Goal: Task Accomplishment & Management: Use online tool/utility

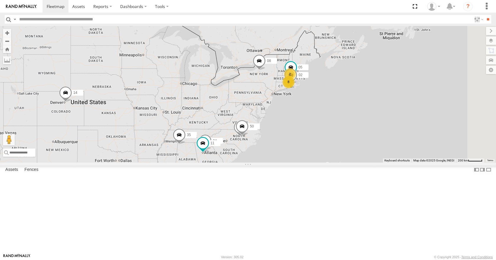
click at [336, 128] on div "3 35 8 14 08 2 05 02 04 11 26 50" at bounding box center [248, 94] width 496 height 136
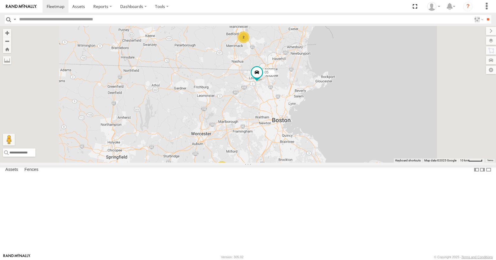
drag, startPoint x: 304, startPoint y: 94, endPoint x: 316, endPoint y: 112, distance: 21.7
click at [316, 112] on div "35 14 08 05 02 04 11 26 50 11 2" at bounding box center [248, 94] width 496 height 136
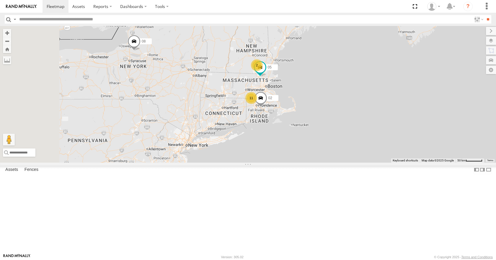
drag, startPoint x: 270, startPoint y: 157, endPoint x: 313, endPoint y: 118, distance: 58.1
click at [313, 118] on div "35 14 08 05 02 04 11 26 50 11 2" at bounding box center [248, 94] width 496 height 136
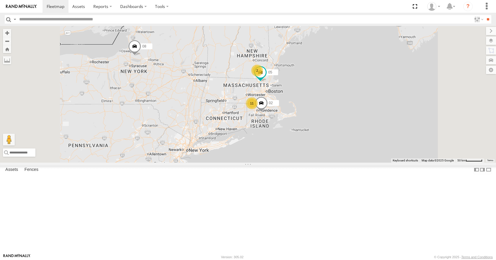
drag, startPoint x: 330, startPoint y: 80, endPoint x: 328, endPoint y: 86, distance: 5.6
click at [328, 86] on div "35 14 08 11 2 05 02" at bounding box center [248, 94] width 496 height 136
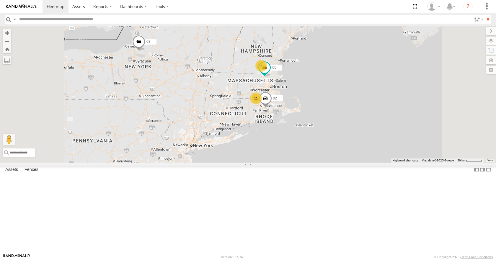
drag, startPoint x: 327, startPoint y: 89, endPoint x: 331, endPoint y: 84, distance: 6.9
click at [331, 84] on div "35 14 08 11 2 05 02" at bounding box center [248, 94] width 496 height 136
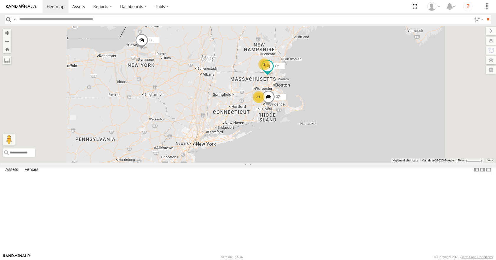
drag, startPoint x: 329, startPoint y: 86, endPoint x: 335, endPoint y: 82, distance: 6.9
click at [335, 82] on div "35 14 08 11 2 05 02" at bounding box center [248, 94] width 496 height 136
click at [334, 84] on div "35 14 08 11 2 05 02" at bounding box center [248, 94] width 496 height 136
drag, startPoint x: 332, startPoint y: 85, endPoint x: 336, endPoint y: 84, distance: 5.0
click at [336, 84] on div "35 14 08 11 2 05 02" at bounding box center [248, 94] width 496 height 136
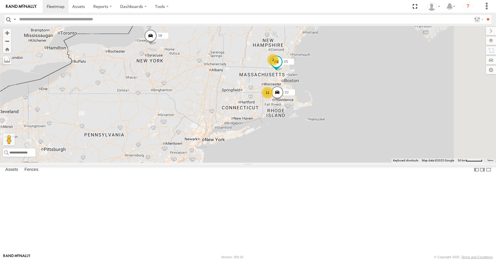
drag, startPoint x: 337, startPoint y: 82, endPoint x: 345, endPoint y: 77, distance: 9.8
click at [345, 77] on div "35 14 08 11 2 05 02" at bounding box center [248, 94] width 496 height 136
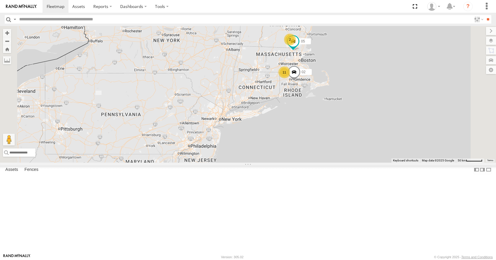
drag, startPoint x: 345, startPoint y: 77, endPoint x: 358, endPoint y: 60, distance: 22.1
click at [358, 60] on div "35 14 08 11 2 05 02" at bounding box center [248, 94] width 496 height 136
drag, startPoint x: 392, startPoint y: 41, endPoint x: 376, endPoint y: 45, distance: 16.3
click at [376, 45] on div "35 14 08 11 2 05 02" at bounding box center [248, 94] width 496 height 136
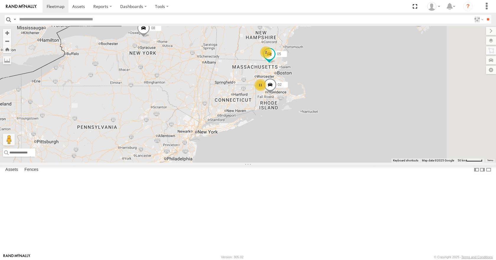
drag, startPoint x: 387, startPoint y: 61, endPoint x: 374, endPoint y: 73, distance: 18.2
click at [374, 73] on div "35 14 08 11 2 05 02" at bounding box center [248, 94] width 496 height 136
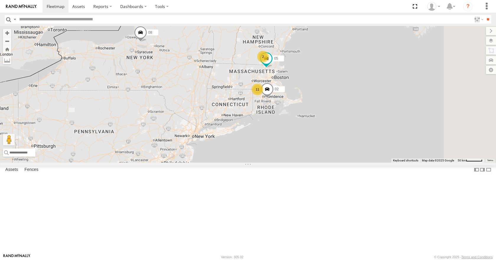
drag, startPoint x: 387, startPoint y: 48, endPoint x: 389, endPoint y: 52, distance: 4.4
click at [389, 52] on div "35 14 08 11 2 05 02" at bounding box center [248, 94] width 496 height 136
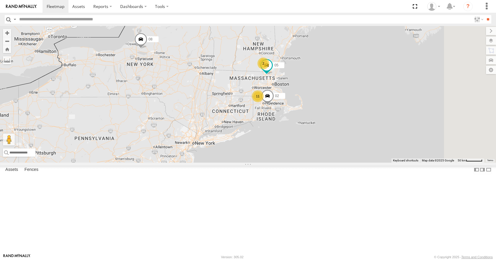
drag, startPoint x: 393, startPoint y: 42, endPoint x: 394, endPoint y: 48, distance: 6.2
click at [394, 48] on div "35 14 08 11 2 05 02" at bounding box center [248, 94] width 496 height 136
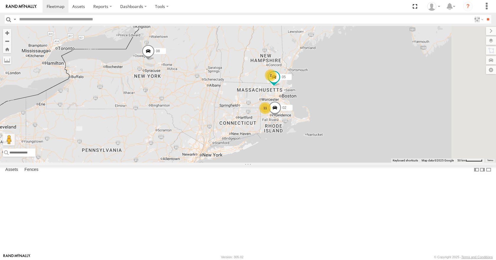
drag, startPoint x: 415, startPoint y: 42, endPoint x: 420, endPoint y: 49, distance: 8.9
click at [420, 49] on div "35 14 08 11 2 05 02" at bounding box center [248, 94] width 496 height 136
drag, startPoint x: 433, startPoint y: 60, endPoint x: 440, endPoint y: 62, distance: 6.5
click at [435, 58] on div "35 14 08 11 2 05 02" at bounding box center [248, 94] width 496 height 136
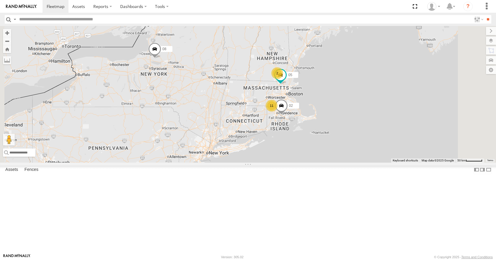
drag, startPoint x: 443, startPoint y: 66, endPoint x: 448, endPoint y: 63, distance: 5.0
click at [448, 63] on div "35 14 08 11 2 05 02" at bounding box center [248, 94] width 496 height 136
click at [441, 58] on div "35 14 08 11 2 05 02" at bounding box center [248, 94] width 496 height 136
click at [429, 50] on div "35 14 08 11 2 05 02" at bounding box center [248, 94] width 496 height 136
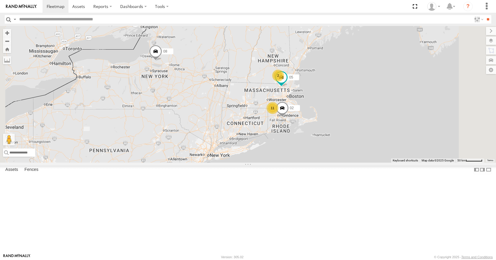
click at [415, 45] on div "35 14 08 11 2 05 02" at bounding box center [248, 94] width 496 height 136
click at [414, 43] on div "35 14 08 11 2 05 02" at bounding box center [248, 94] width 496 height 136
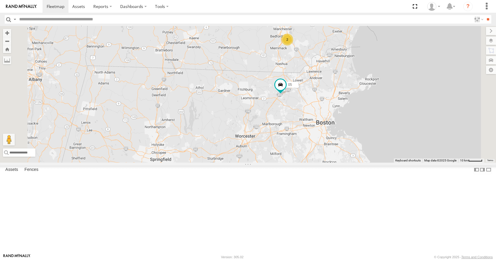
drag, startPoint x: 426, startPoint y: 147, endPoint x: 393, endPoint y: 102, distance: 56.3
click at [393, 102] on div "35 14 08 05 04 11 26 50 11 2" at bounding box center [248, 94] width 496 height 136
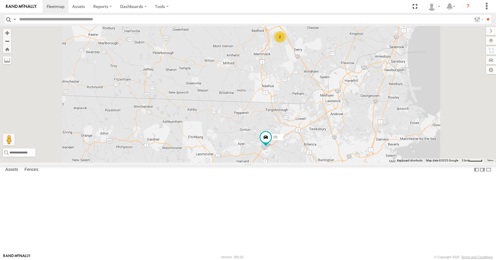
drag, startPoint x: 362, startPoint y: 89, endPoint x: 359, endPoint y: 111, distance: 22.3
click at [359, 111] on div "35 14 08 05 04 11 26 50 02 2" at bounding box center [248, 94] width 496 height 136
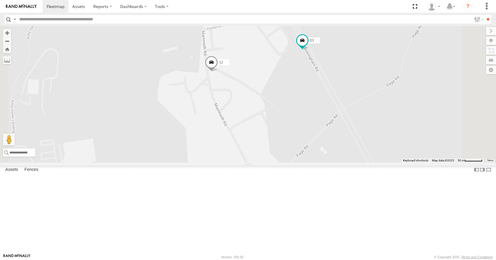
drag, startPoint x: 360, startPoint y: 65, endPoint x: 339, endPoint y: 107, distance: 47.4
click at [339, 107] on div "35 14 08 05 04 11 26 50 02 12 03" at bounding box center [248, 94] width 496 height 136
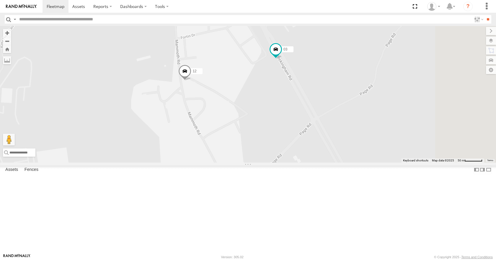
drag, startPoint x: 330, startPoint y: 105, endPoint x: 304, endPoint y: 113, distance: 27.4
click at [304, 113] on div "35 14 08 05 04 11 26 50 02 12 03" at bounding box center [248, 94] width 496 height 136
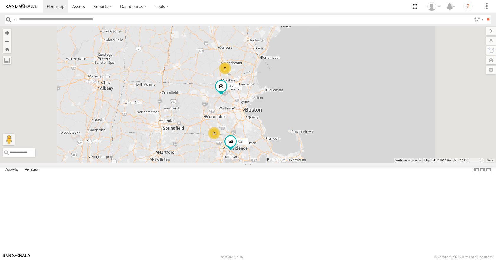
drag, startPoint x: 324, startPoint y: 146, endPoint x: 325, endPoint y: 114, distance: 32.2
click at [325, 114] on div "35 14 08 05 04 11 26 50 02 11 2" at bounding box center [248, 94] width 496 height 136
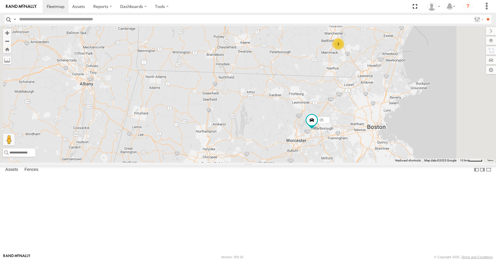
drag, startPoint x: 445, startPoint y: 102, endPoint x: 422, endPoint y: 113, distance: 25.6
click at [422, 113] on div "35 14 08 11 2 05 02" at bounding box center [248, 94] width 496 height 136
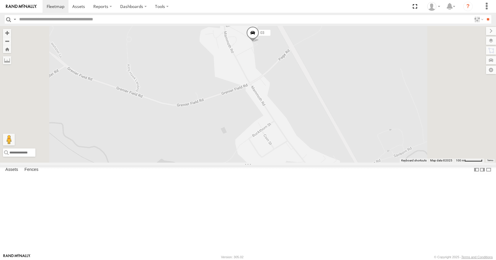
drag, startPoint x: 314, startPoint y: 85, endPoint x: 297, endPoint y: 118, distance: 37.8
click at [297, 118] on div "35 14 08 05 02 12 03" at bounding box center [248, 94] width 496 height 136
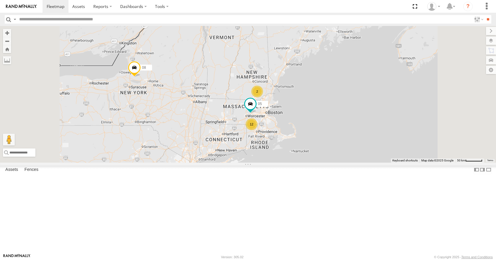
drag, startPoint x: 328, startPoint y: 178, endPoint x: 344, endPoint y: 149, distance: 32.9
click at [344, 149] on div "35 14 08 05 12 2" at bounding box center [248, 94] width 496 height 136
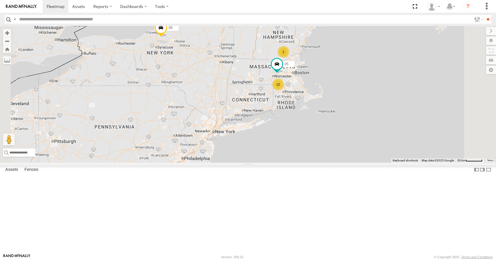
drag, startPoint x: 301, startPoint y: 171, endPoint x: 327, endPoint y: 131, distance: 48.2
click at [327, 131] on div "35 14 08 05 12 2" at bounding box center [248, 94] width 496 height 136
click at [331, 123] on div "35 14 08 05 12 2" at bounding box center [248, 94] width 496 height 136
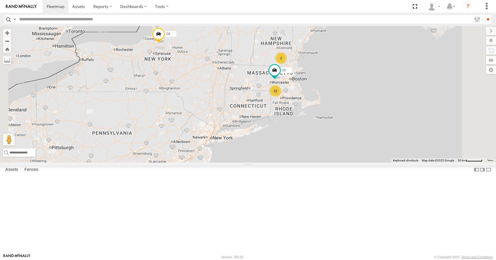
drag, startPoint x: 334, startPoint y: 102, endPoint x: 332, endPoint y: 109, distance: 7.5
click at [332, 109] on div "35 14 08 05 12 2" at bounding box center [248, 94] width 496 height 136
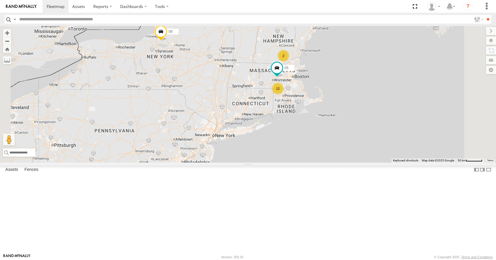
drag, startPoint x: 338, startPoint y: 107, endPoint x: 341, endPoint y: 103, distance: 4.8
click at [341, 103] on div "35 14 08 05 12 2" at bounding box center [248, 94] width 496 height 136
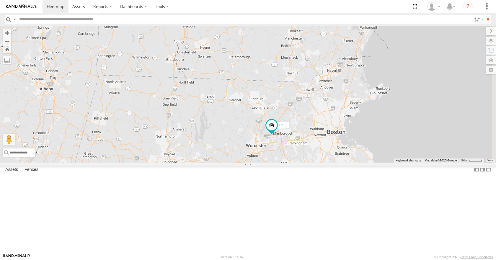
drag, startPoint x: 363, startPoint y: 110, endPoint x: 322, endPoint y: 199, distance: 97.2
click at [322, 162] on div "35 14 08 05 11 02" at bounding box center [248, 94] width 496 height 136
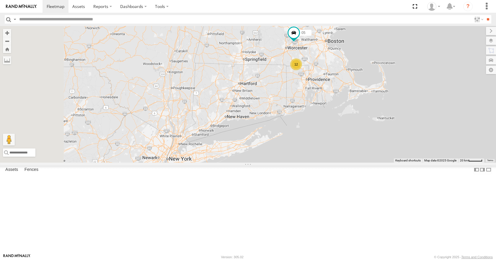
drag, startPoint x: 296, startPoint y: 189, endPoint x: 340, endPoint y: 79, distance: 118.3
click at [340, 79] on div "35 14 08 05 12 2" at bounding box center [248, 94] width 496 height 136
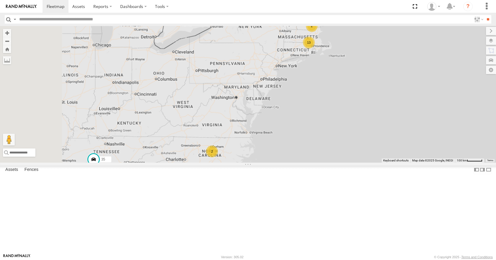
drag, startPoint x: 328, startPoint y: 112, endPoint x: 370, endPoint y: 91, distance: 47.3
click at [370, 91] on div "35 14 08 13 2 2 2" at bounding box center [248, 94] width 496 height 136
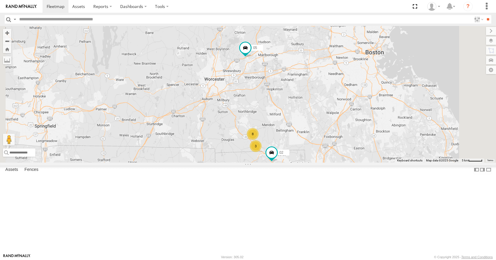
drag, startPoint x: 387, startPoint y: 53, endPoint x: 407, endPoint y: 128, distance: 78.4
click at [407, 128] on div "35 08 14 05 3 8 02" at bounding box center [248, 94] width 496 height 136
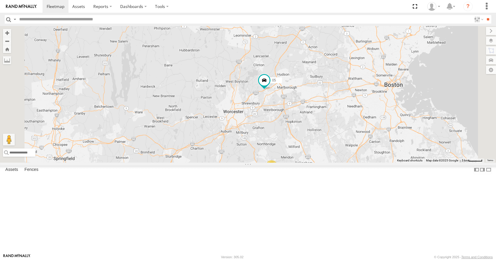
drag, startPoint x: 348, startPoint y: 75, endPoint x: 369, endPoint y: 110, distance: 41.1
click at [369, 110] on div "35 08 14 05 3 8 02" at bounding box center [248, 94] width 496 height 136
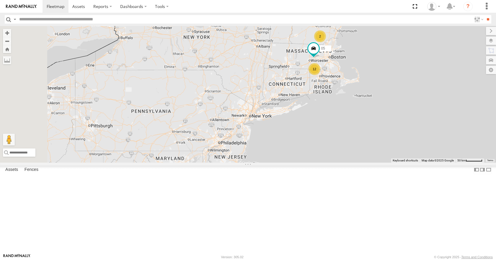
drag, startPoint x: 336, startPoint y: 142, endPoint x: 353, endPoint y: 112, distance: 34.5
click at [353, 112] on div "35 08 14 05 12 2" at bounding box center [248, 94] width 496 height 136
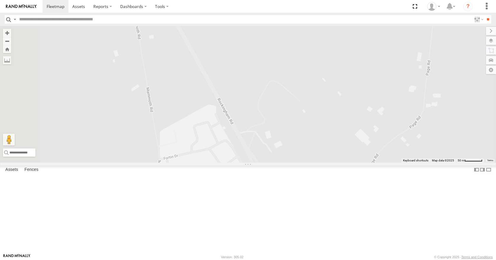
drag, startPoint x: 298, startPoint y: 84, endPoint x: 282, endPoint y: 270, distance: 186.1
click at [282, 260] on html at bounding box center [248, 130] width 496 height 260
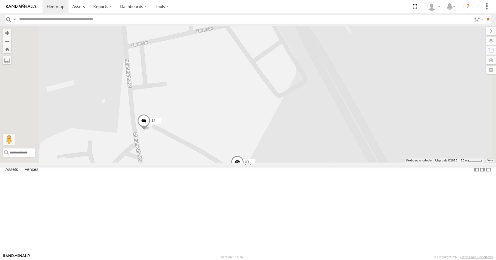
drag, startPoint x: 268, startPoint y: 199, endPoint x: 268, endPoint y: 65, distance: 134.1
click at [268, 65] on div "35 14 08 05 12 03" at bounding box center [248, 94] width 496 height 136
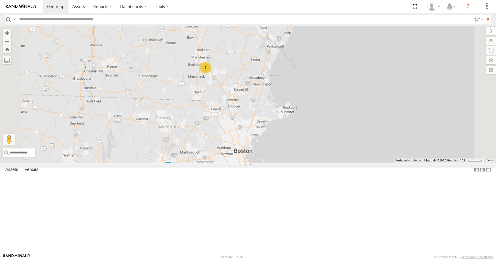
drag, startPoint x: 302, startPoint y: 189, endPoint x: 316, endPoint y: 115, distance: 75.7
click at [316, 115] on div "35 14 08 05 2" at bounding box center [248, 94] width 496 height 136
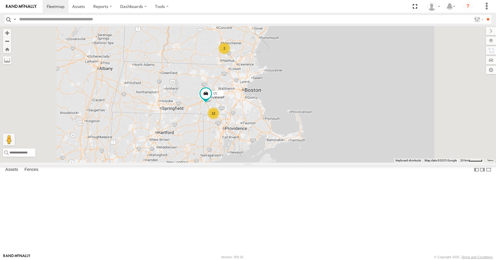
drag, startPoint x: 312, startPoint y: 125, endPoint x: 315, endPoint y: 99, distance: 26.7
click at [315, 99] on div "35 14 08 05 12 2" at bounding box center [248, 94] width 496 height 136
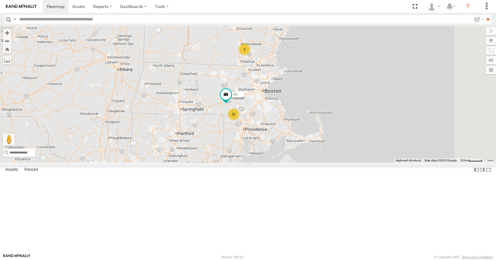
drag, startPoint x: 273, startPoint y: 139, endPoint x: 290, endPoint y: 125, distance: 22.0
click at [290, 125] on div "35 14 08 12 2 05" at bounding box center [248, 94] width 496 height 136
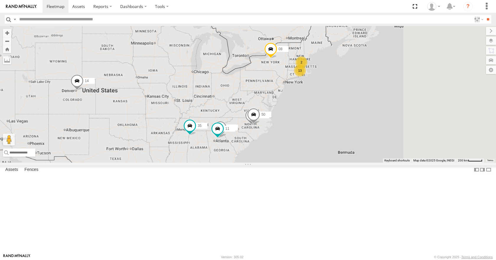
drag, startPoint x: 394, startPoint y: 123, endPoint x: 326, endPoint y: 128, distance: 68.4
click at [326, 128] on div "13 35 14 08 2 04 11 26 50" at bounding box center [248, 94] width 496 height 136
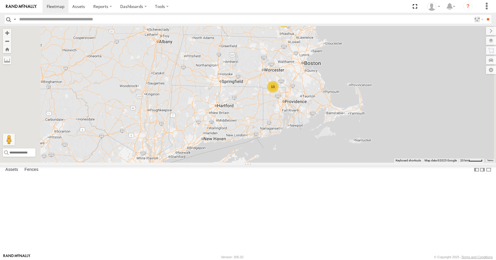
drag, startPoint x: 376, startPoint y: 93, endPoint x: 371, endPoint y: 102, distance: 10.2
click at [371, 102] on div "35 14 08 13 2" at bounding box center [248, 94] width 496 height 136
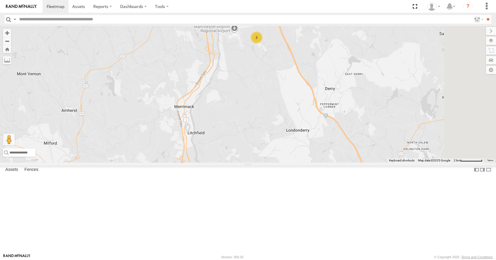
drag, startPoint x: 345, startPoint y: 46, endPoint x: 335, endPoint y: 114, distance: 68.3
click at [335, 114] on div "35 14 08 2" at bounding box center [248, 94] width 496 height 136
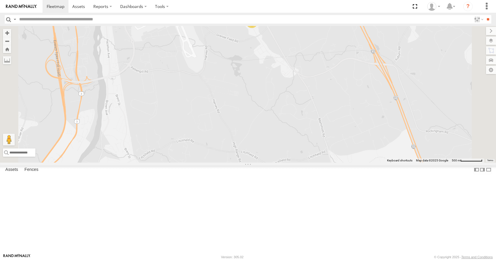
drag, startPoint x: 330, startPoint y: 82, endPoint x: 328, endPoint y: 111, distance: 29.6
click at [328, 111] on div "35 14 08 2" at bounding box center [248, 94] width 496 height 136
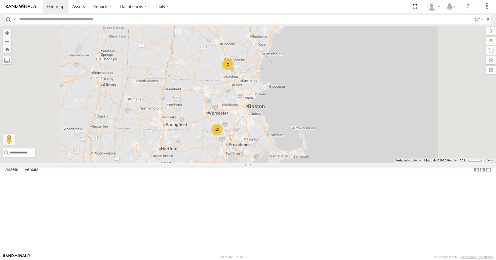
drag, startPoint x: 309, startPoint y: 197, endPoint x: 300, endPoint y: 143, distance: 54.6
click at [300, 143] on div "35 14 08 13 2" at bounding box center [248, 94] width 496 height 136
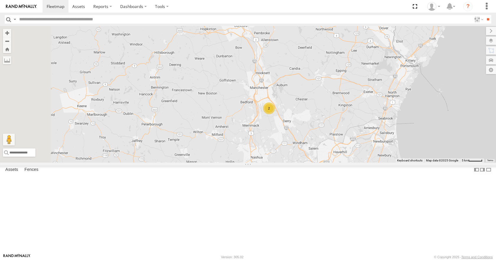
drag, startPoint x: 330, startPoint y: 68, endPoint x: 353, endPoint y: 195, distance: 129.6
click at [353, 162] on div "35 14 08 2" at bounding box center [248, 94] width 496 height 136
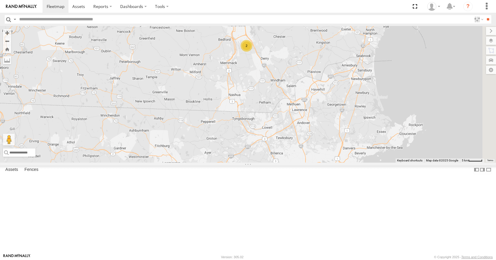
drag, startPoint x: 464, startPoint y: 138, endPoint x: 316, endPoint y: 118, distance: 149.9
click at [316, 118] on div "35 14 08 2" at bounding box center [248, 94] width 496 height 136
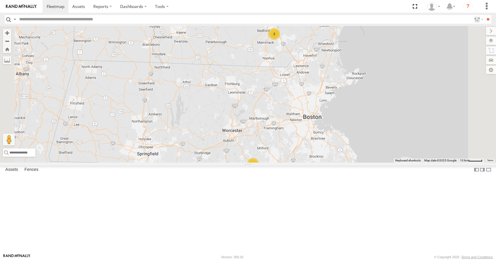
drag, startPoint x: 355, startPoint y: 175, endPoint x: 373, endPoint y: 134, distance: 44.6
click at [373, 134] on div "35 14 08 13 2" at bounding box center [248, 94] width 496 height 136
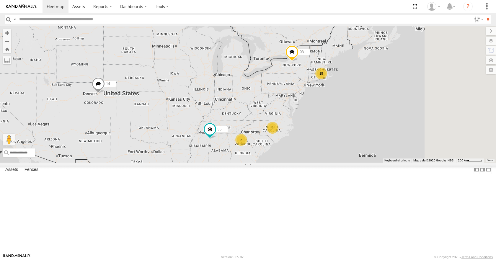
drag, startPoint x: 328, startPoint y: 128, endPoint x: 290, endPoint y: 135, distance: 38.7
click at [290, 135] on div "15 35 14 08 2 2" at bounding box center [248, 94] width 496 height 136
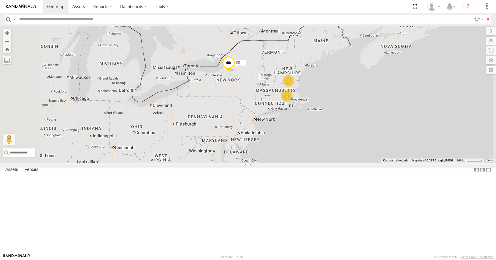
drag, startPoint x: 334, startPoint y: 120, endPoint x: 356, endPoint y: 109, distance: 25.0
click at [356, 109] on div "35 14 08 13 2 2" at bounding box center [248, 94] width 496 height 136
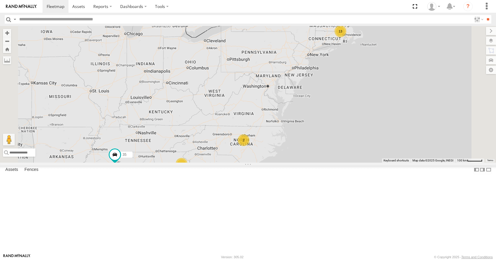
drag, startPoint x: 325, startPoint y: 151, endPoint x: 340, endPoint y: 142, distance: 18.0
click at [340, 142] on div "35 14 08 13 2 2 2" at bounding box center [248, 94] width 496 height 136
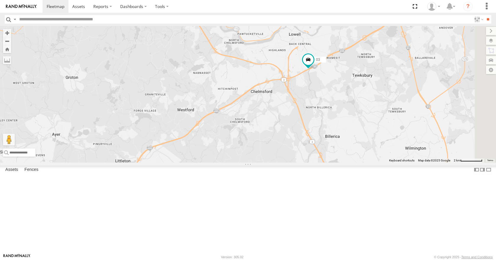
drag, startPoint x: 397, startPoint y: 114, endPoint x: 298, endPoint y: 78, distance: 105.9
click at [298, 78] on div "35 08 14 33 12 05 03" at bounding box center [248, 94] width 496 height 136
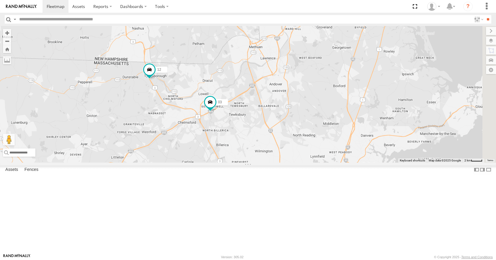
drag, startPoint x: 302, startPoint y: 113, endPoint x: 244, endPoint y: 157, distance: 72.9
click at [244, 157] on div "35 08 14 33 12 05 03" at bounding box center [248, 94] width 496 height 136
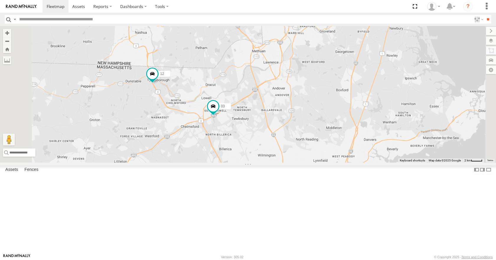
drag, startPoint x: 244, startPoint y: 157, endPoint x: 247, endPoint y: 162, distance: 6.1
click at [247, 162] on div "35 08 14 33 12 05 03" at bounding box center [248, 94] width 496 height 136
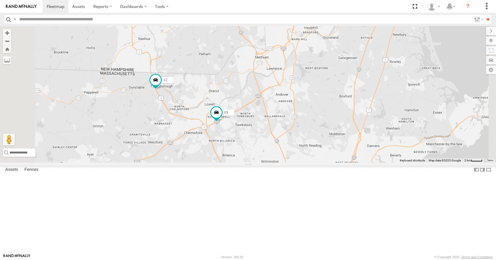
drag, startPoint x: 270, startPoint y: 81, endPoint x: 275, endPoint y: 89, distance: 9.2
click at [275, 89] on div "35 08 14 33 12 05 03" at bounding box center [248, 94] width 496 height 136
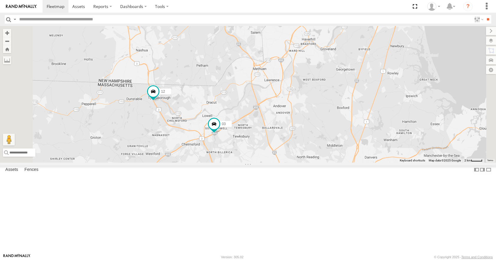
drag, startPoint x: 274, startPoint y: 121, endPoint x: 271, endPoint y: 133, distance: 12.6
click at [271, 133] on div "35 08 14 33 12 05 03" at bounding box center [248, 94] width 496 height 136
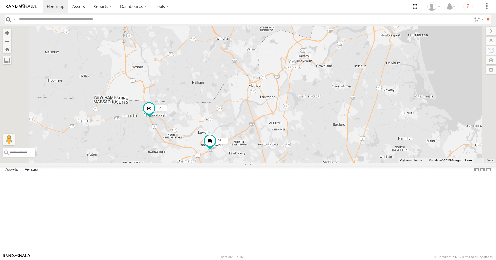
drag, startPoint x: 271, startPoint y: 133, endPoint x: 267, endPoint y: 151, distance: 18.3
click at [267, 151] on div "35 08 14 33 12 05 03" at bounding box center [248, 94] width 496 height 136
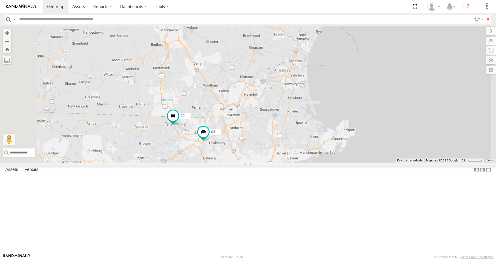
drag, startPoint x: 268, startPoint y: 122, endPoint x: 270, endPoint y: 137, distance: 15.2
click at [270, 137] on div "35 08 14 33 12 05 03" at bounding box center [248, 94] width 496 height 136
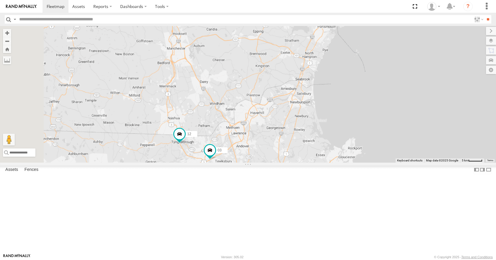
drag, startPoint x: 271, startPoint y: 137, endPoint x: 278, endPoint y: 157, distance: 20.7
click at [278, 157] on div "35 08 14 33 12 05 03" at bounding box center [248, 94] width 496 height 136
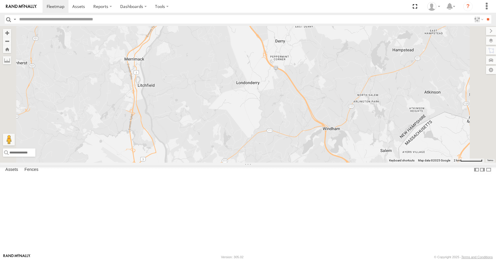
drag, startPoint x: 263, startPoint y: 94, endPoint x: 260, endPoint y: 50, distance: 44.4
click at [260, 50] on div "35 08 14 33 12 05 03" at bounding box center [248, 94] width 496 height 136
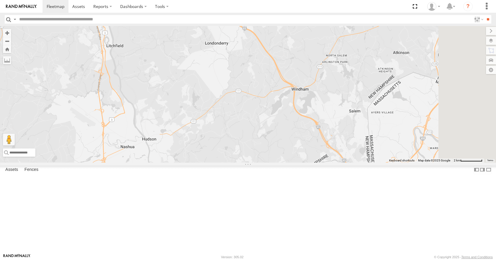
drag, startPoint x: 313, startPoint y: 179, endPoint x: 282, endPoint y: 162, distance: 35.8
click at [282, 162] on div "35 08 14 33 12 05 03" at bounding box center [248, 94] width 496 height 136
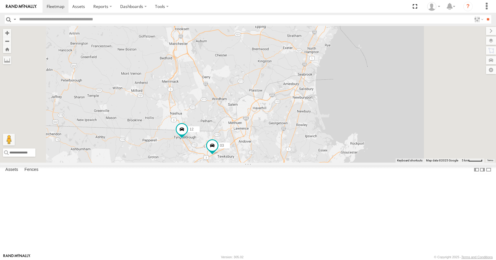
drag, startPoint x: 281, startPoint y: 176, endPoint x: 269, endPoint y: 149, distance: 29.6
click at [269, 149] on div "35 08 14 33 12 05 03" at bounding box center [248, 94] width 496 height 136
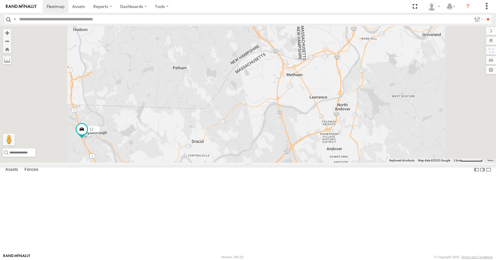
drag, startPoint x: 283, startPoint y: 195, endPoint x: 314, endPoint y: 157, distance: 48.6
click at [314, 157] on div "35 08 14 33 12 05 03" at bounding box center [248, 94] width 496 height 136
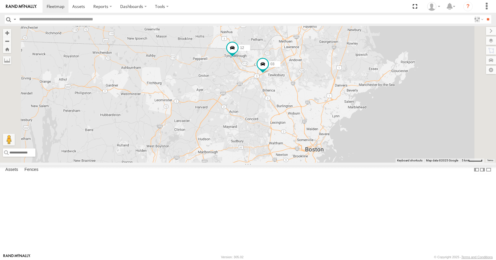
drag, startPoint x: 274, startPoint y: 193, endPoint x: 321, endPoint y: 122, distance: 85.3
click at [321, 122] on div "35 08 14 33 12 05 03" at bounding box center [248, 94] width 496 height 136
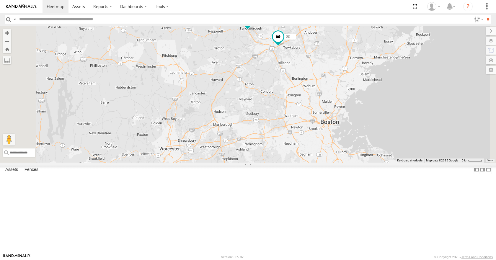
drag, startPoint x: 308, startPoint y: 170, endPoint x: 325, endPoint y: 140, distance: 34.9
click at [325, 140] on div "35 08 14 33 12 05 03" at bounding box center [248, 94] width 496 height 136
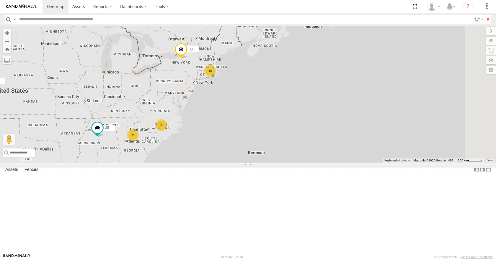
drag, startPoint x: 381, startPoint y: 127, endPoint x: 232, endPoint y: 131, distance: 149.2
click at [232, 131] on div "35 14 08 15 2 2" at bounding box center [248, 94] width 496 height 136
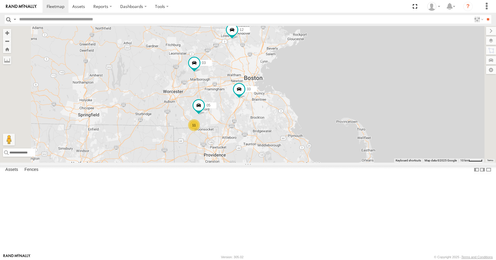
drag, startPoint x: 237, startPoint y: 102, endPoint x: 281, endPoint y: 136, distance: 55.5
click at [281, 136] on div "35 14 08 33 12 03 11 05" at bounding box center [248, 94] width 496 height 136
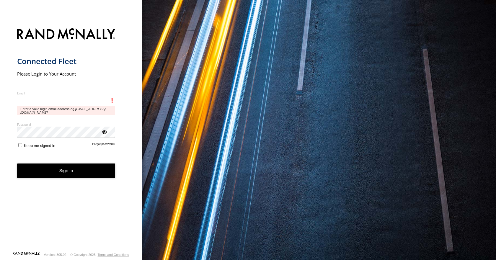
type input "**********"
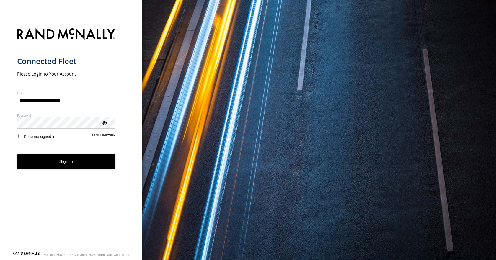
click at [52, 169] on button "Sign in" at bounding box center [66, 161] width 98 height 14
click at [78, 165] on button "Sign in" at bounding box center [66, 161] width 98 height 14
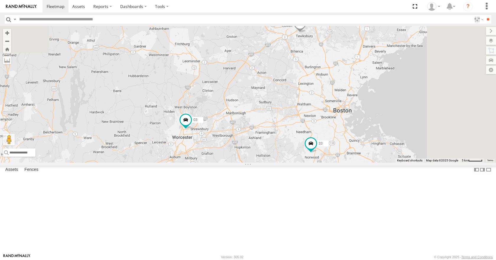
drag, startPoint x: 433, startPoint y: 49, endPoint x: 402, endPoint y: 150, distance: 105.3
click at [402, 150] on div "35 14 08 12 3 8 33 05 03" at bounding box center [248, 94] width 496 height 136
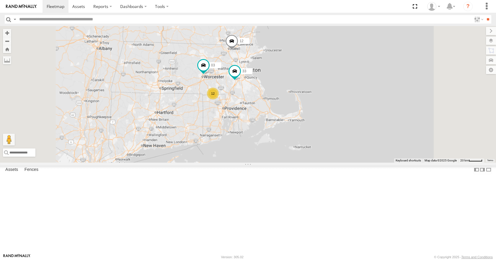
drag, startPoint x: 305, startPoint y: 105, endPoint x: 319, endPoint y: 100, distance: 14.8
click at [319, 100] on div "35 14 08 12 33 03 12" at bounding box center [248, 94] width 496 height 136
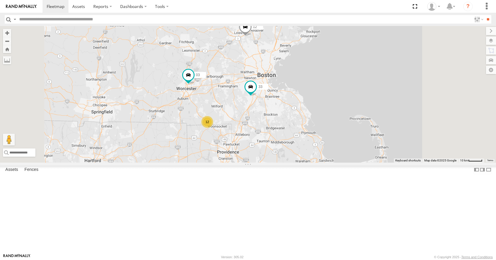
drag, startPoint x: 322, startPoint y: 100, endPoint x: 316, endPoint y: 102, distance: 6.0
click at [316, 102] on div "35 14 08 12 33 03 12" at bounding box center [248, 94] width 496 height 136
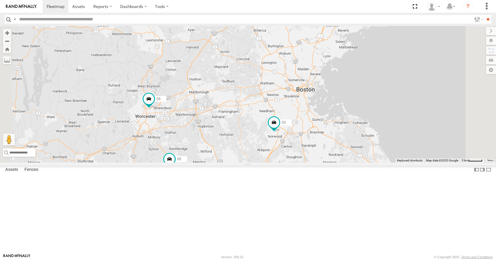
drag, startPoint x: 315, startPoint y: 104, endPoint x: 335, endPoint y: 99, distance: 20.3
click at [335, 99] on div "35 14 08 12 33 03 3 8 05" at bounding box center [248, 94] width 496 height 136
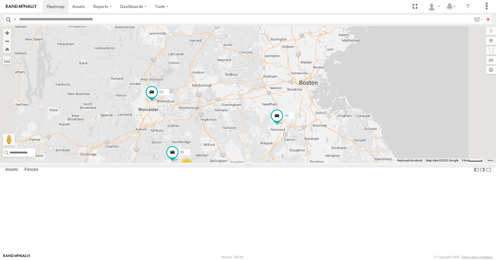
drag, startPoint x: 335, startPoint y: 99, endPoint x: 338, endPoint y: 91, distance: 8.5
click at [338, 91] on div "35 14 08 12 33 03 3 8 05" at bounding box center [248, 94] width 496 height 136
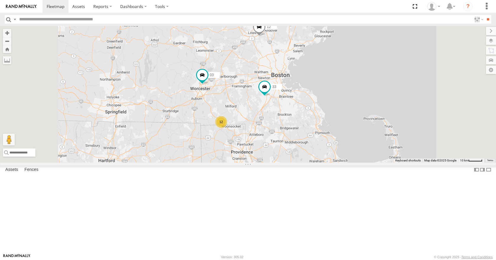
drag, startPoint x: 338, startPoint y: 91, endPoint x: 332, endPoint y: 103, distance: 13.2
click at [332, 103] on div "35 14 08 12 33 03 12" at bounding box center [248, 94] width 496 height 136
drag, startPoint x: 332, startPoint y: 103, endPoint x: 328, endPoint y: 104, distance: 4.3
click at [328, 104] on div "35 14 08 12 33 03 12" at bounding box center [248, 94] width 496 height 136
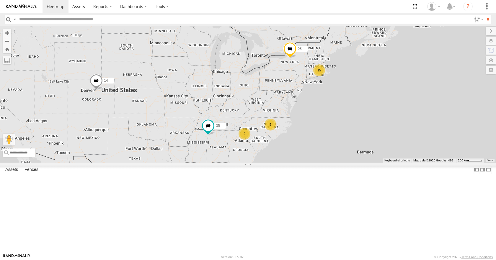
drag, startPoint x: 391, startPoint y: 138, endPoint x: 351, endPoint y: 141, distance: 39.9
click at [351, 141] on div "15 35 14 08 2 2" at bounding box center [248, 94] width 496 height 136
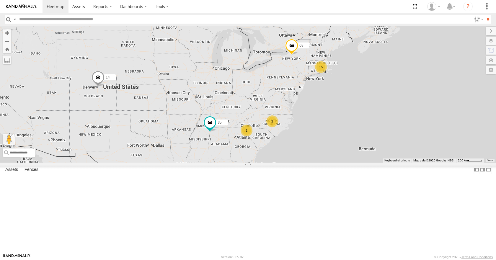
drag, startPoint x: 354, startPoint y: 119, endPoint x: 355, endPoint y: 116, distance: 3.6
click at [355, 116] on div "15 35 14 08 2 2" at bounding box center [248, 94] width 496 height 136
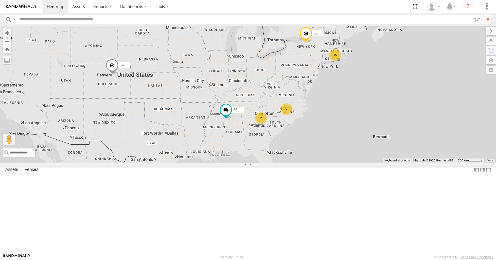
drag, startPoint x: 370, startPoint y: 137, endPoint x: 340, endPoint y: 120, distance: 34.5
click at [340, 120] on div "15 35 14 08 2 2" at bounding box center [248, 94] width 496 height 136
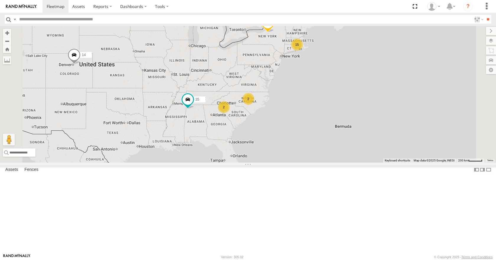
drag, startPoint x: 369, startPoint y: 154, endPoint x: 343, endPoint y: 149, distance: 26.7
click at [343, 149] on div "35 14 08 15 2 2" at bounding box center [248, 94] width 496 height 136
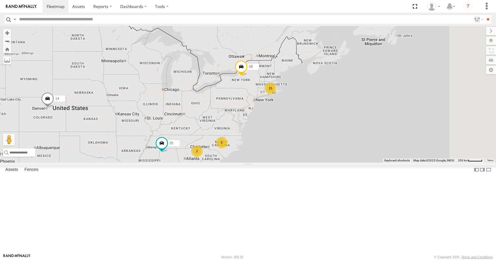
drag, startPoint x: 398, startPoint y: 129, endPoint x: 309, endPoint y: 149, distance: 91.1
click at [309, 149] on div "15 35 14 08 2 2" at bounding box center [248, 94] width 496 height 136
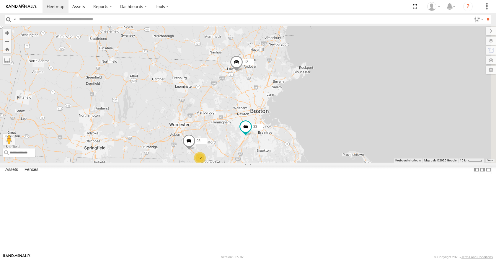
drag, startPoint x: 357, startPoint y: 112, endPoint x: 296, endPoint y: 146, distance: 70.1
click at [296, 146] on div "35 14 08 33 12 12 05" at bounding box center [248, 94] width 496 height 136
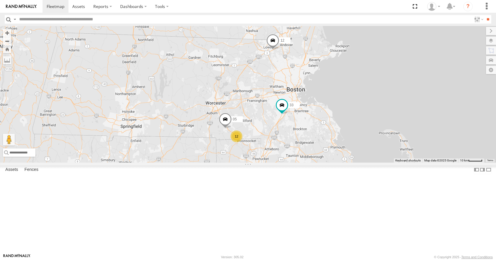
drag, startPoint x: 283, startPoint y: 88, endPoint x: 320, endPoint y: 66, distance: 43.0
click at [320, 66] on div "35 14 08 33 12 12 05" at bounding box center [248, 94] width 496 height 136
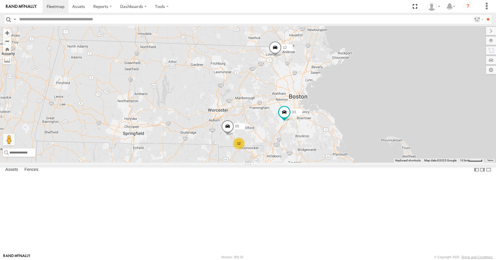
drag, startPoint x: 325, startPoint y: 74, endPoint x: 327, endPoint y: 81, distance: 8.0
click at [327, 81] on div "35 14 08 33 12 12 05" at bounding box center [248, 94] width 496 height 136
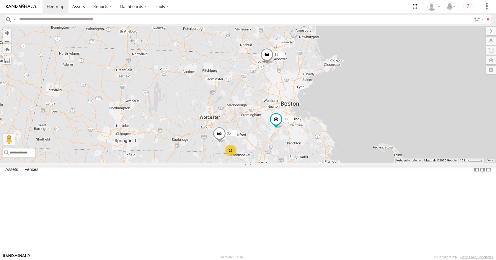
drag, startPoint x: 328, startPoint y: 83, endPoint x: 320, endPoint y: 90, distance: 11.5
click at [320, 90] on div "35 14 08 33 12 12 05" at bounding box center [248, 94] width 496 height 136
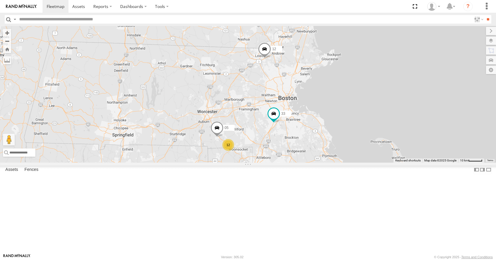
drag, startPoint x: 319, startPoint y: 78, endPoint x: 316, endPoint y: 69, distance: 10.0
click at [316, 69] on div "35 14 08 33 12 12 05" at bounding box center [248, 94] width 496 height 136
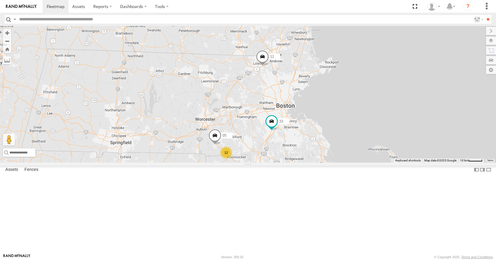
drag, startPoint x: 315, startPoint y: 54, endPoint x: 312, endPoint y: 62, distance: 8.8
click at [312, 62] on div "35 14 08 33 12 12 05" at bounding box center [248, 94] width 496 height 136
drag, startPoint x: 315, startPoint y: 57, endPoint x: 325, endPoint y: 38, distance: 21.3
click at [325, 38] on div "35 14 08 33 12 12 05" at bounding box center [248, 94] width 496 height 136
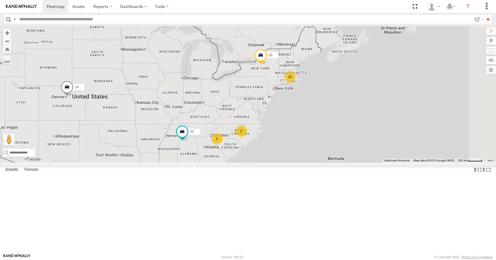
drag, startPoint x: 356, startPoint y: 137, endPoint x: 283, endPoint y: 146, distance: 73.0
click at [283, 146] on div "15 35 14 08 2 2" at bounding box center [248, 94] width 496 height 136
